Goal: Task Accomplishment & Management: Complete application form

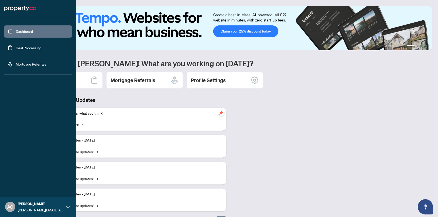
click at [16, 49] on link "Deal Processing" at bounding box center [29, 47] width 26 height 5
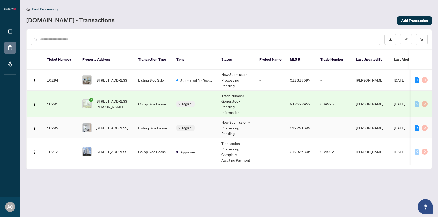
click at [118, 125] on span "[STREET_ADDRESS]" at bounding box center [112, 128] width 32 height 6
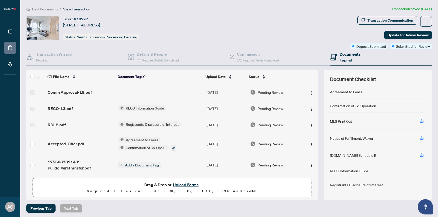
scroll to position [1, 0]
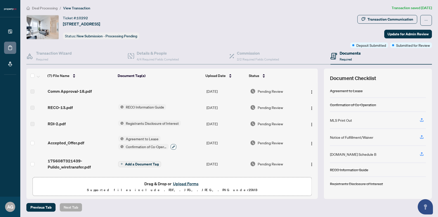
click at [173, 145] on icon "button" at bounding box center [173, 146] width 3 height 3
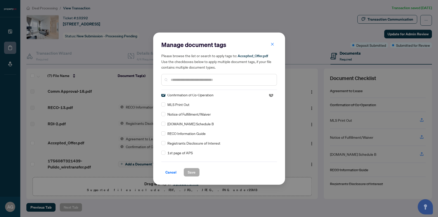
scroll to position [12, 0]
click at [180, 122] on span "[DOMAIN_NAME] Schedule B" at bounding box center [191, 123] width 46 height 6
click at [192, 173] on span "Save" at bounding box center [192, 172] width 8 height 8
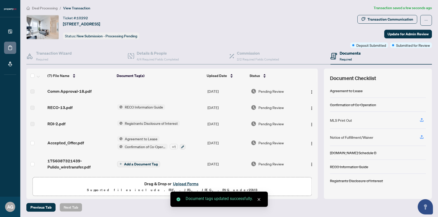
scroll to position [0, 0]
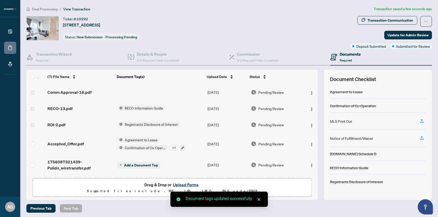
click at [184, 183] on button "Upload Forms" at bounding box center [186, 184] width 29 height 7
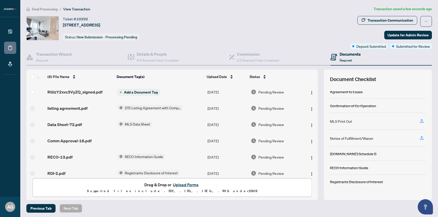
scroll to position [1, 0]
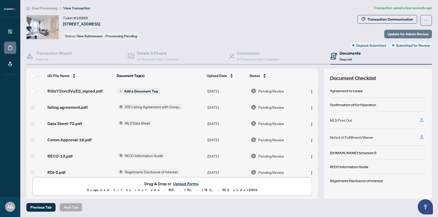
click at [416, 33] on span "Update for Admin Review" at bounding box center [408, 34] width 41 height 8
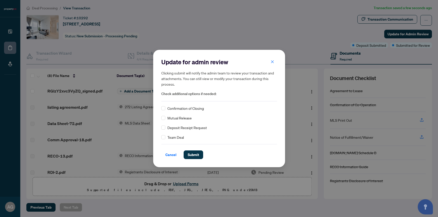
click at [182, 120] on span "Mutual Release" at bounding box center [180, 118] width 24 height 6
click at [195, 156] on span "Submit" at bounding box center [193, 155] width 11 height 8
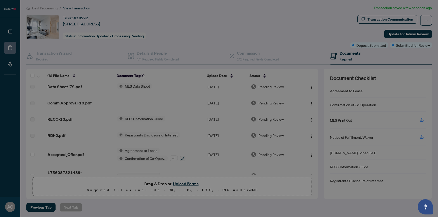
scroll to position [49, 0]
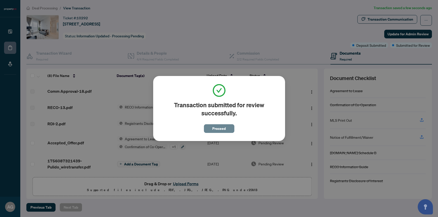
click at [224, 127] on span "Proceed" at bounding box center [218, 128] width 13 height 8
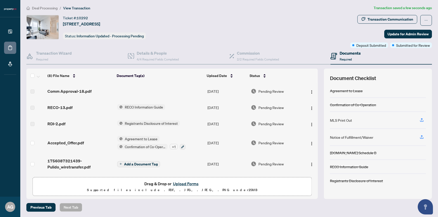
scroll to position [0, 0]
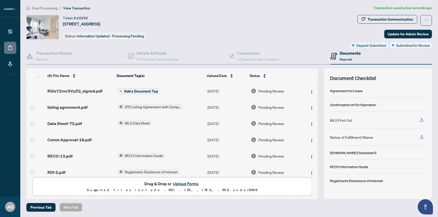
click at [138, 91] on span "Add a Document Tag" at bounding box center [141, 91] width 34 height 4
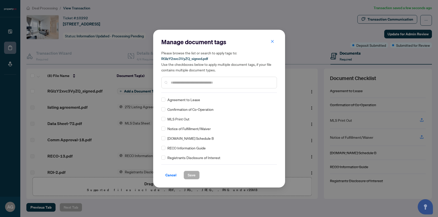
click at [180, 85] on input "text" at bounding box center [222, 83] width 102 height 6
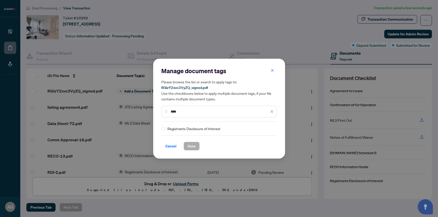
type input "****"
click at [185, 126] on span "Registrants Disclosure of Interest" at bounding box center [194, 129] width 53 height 6
click at [184, 129] on span "Registrants Disclosure of Interest" at bounding box center [194, 129] width 53 height 6
click at [191, 146] on span "Save" at bounding box center [192, 146] width 8 height 8
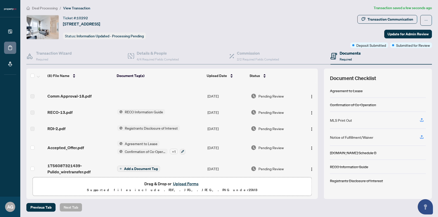
scroll to position [55, 0]
